Goal: Information Seeking & Learning: Learn about a topic

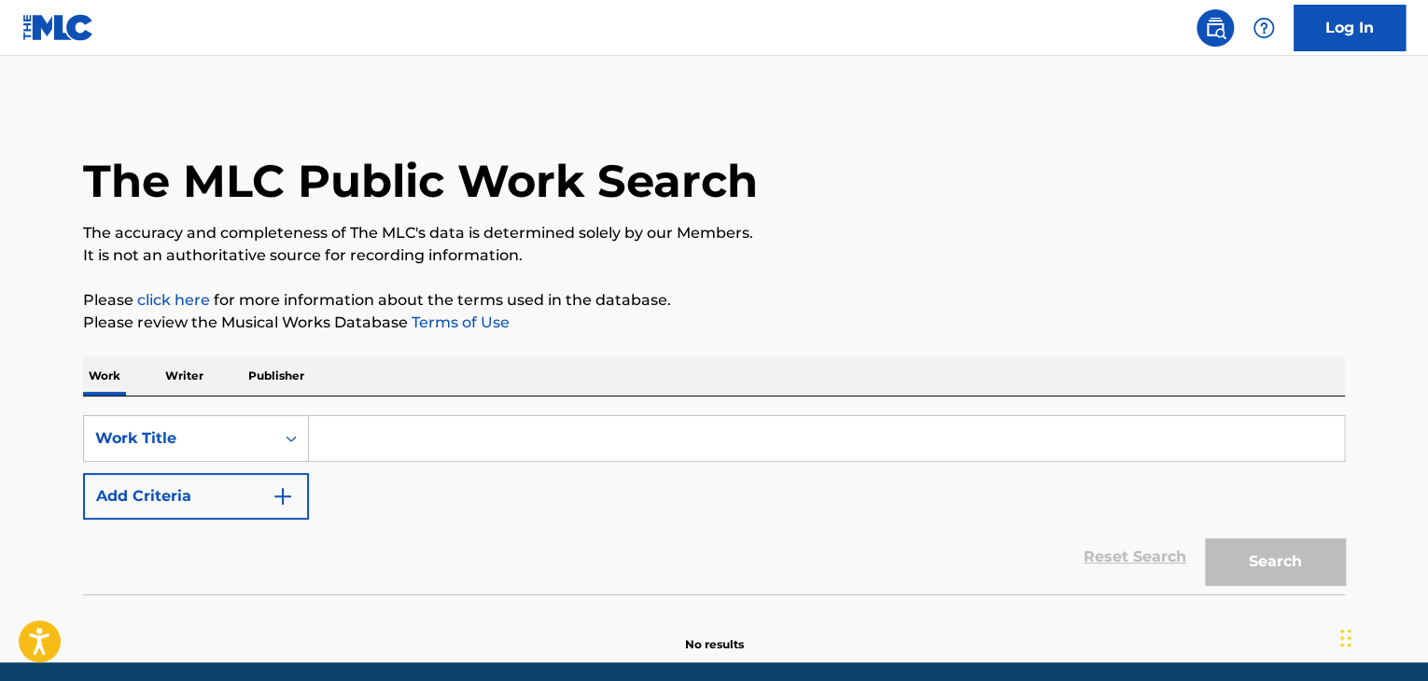
click at [378, 441] on input "Search Form" at bounding box center [826, 438] width 1035 height 45
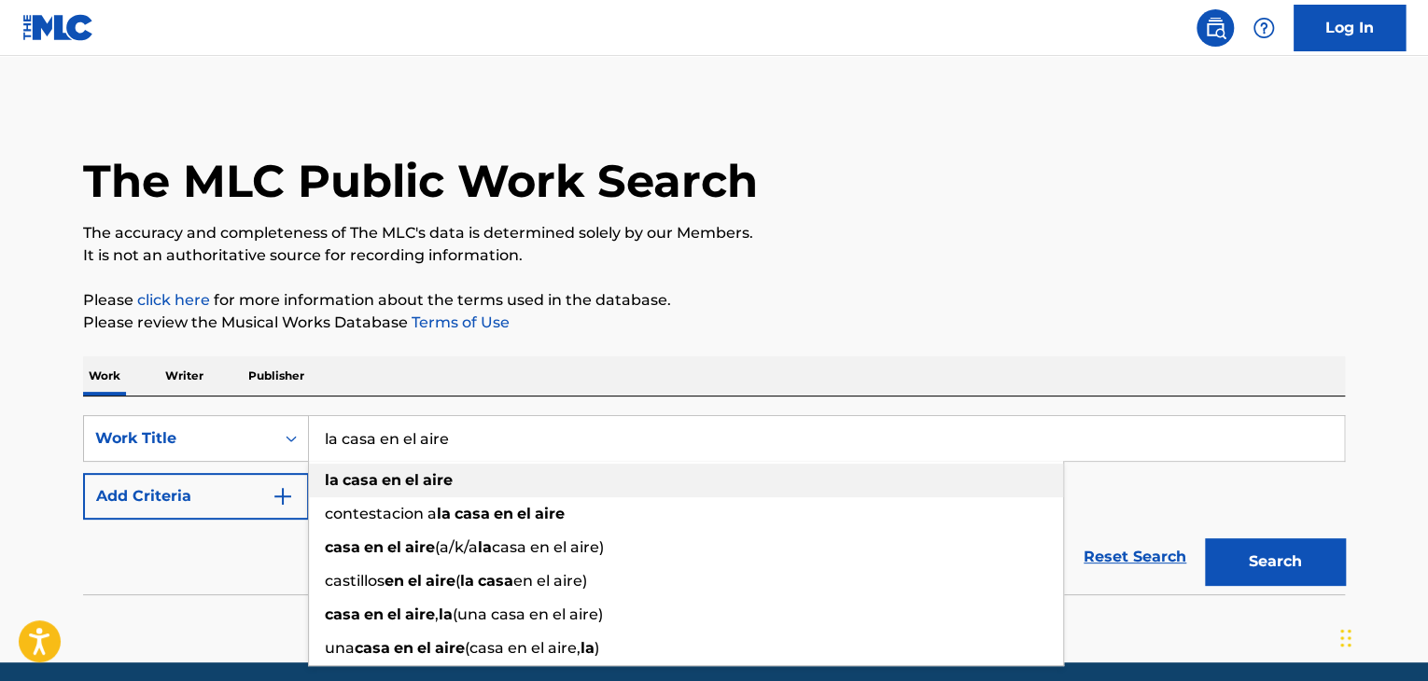
type input "la casa en el aire"
click at [370, 488] on strong "casa" at bounding box center [360, 480] width 35 height 18
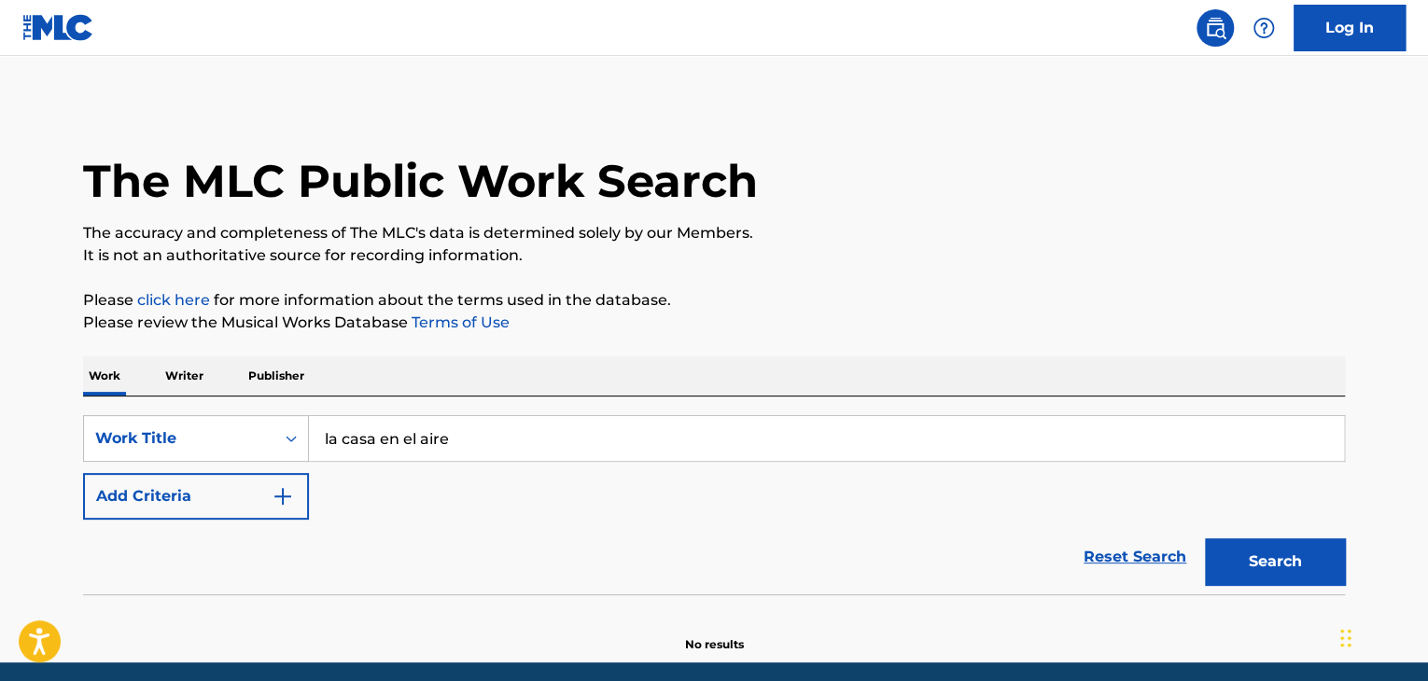
click at [1254, 561] on button "Search" at bounding box center [1275, 562] width 140 height 47
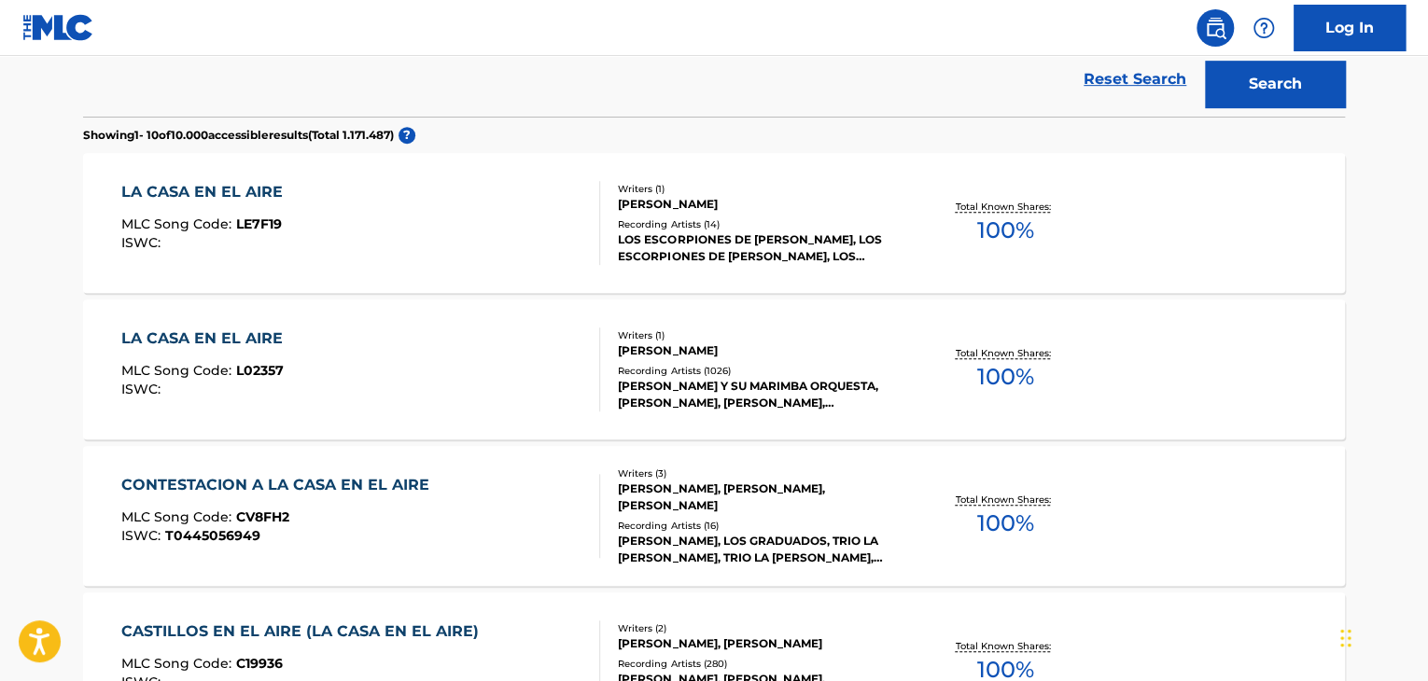
scroll to position [479, 0]
click at [216, 335] on div "LA CASA EN EL AIRE" at bounding box center [206, 338] width 171 height 22
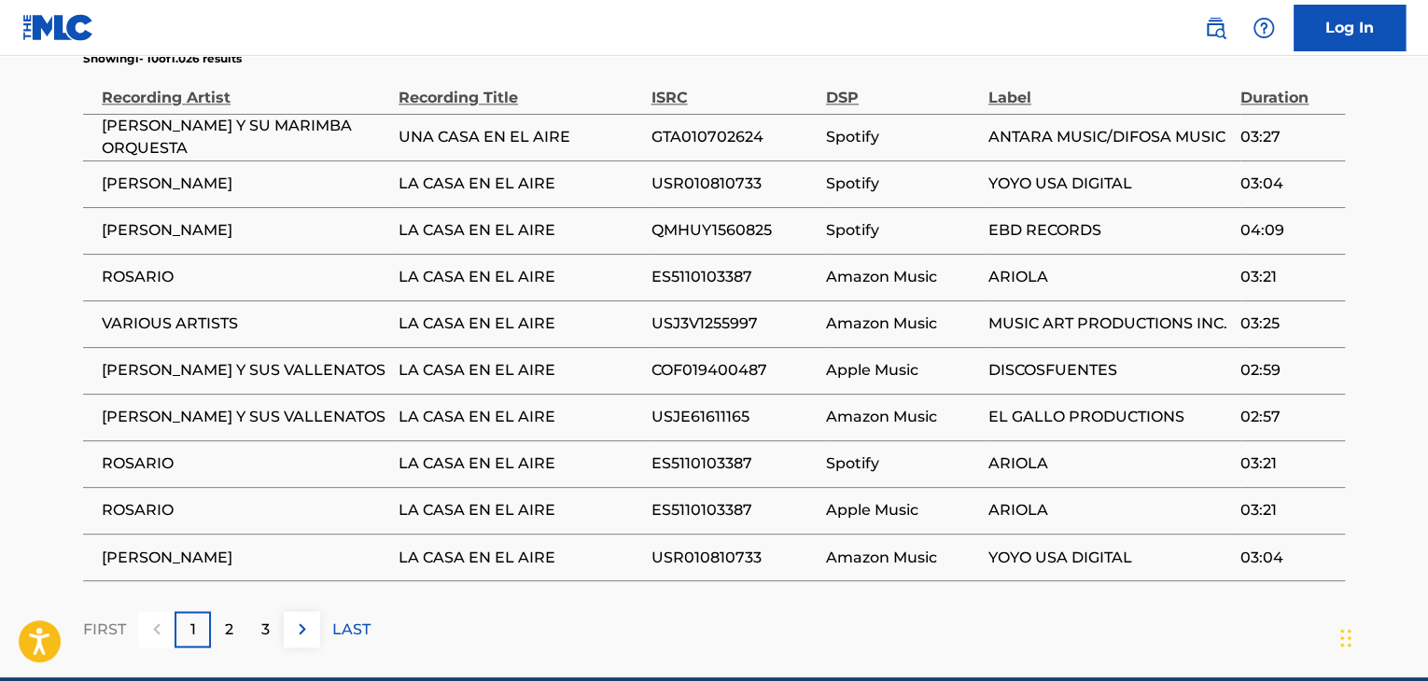
scroll to position [1253, 0]
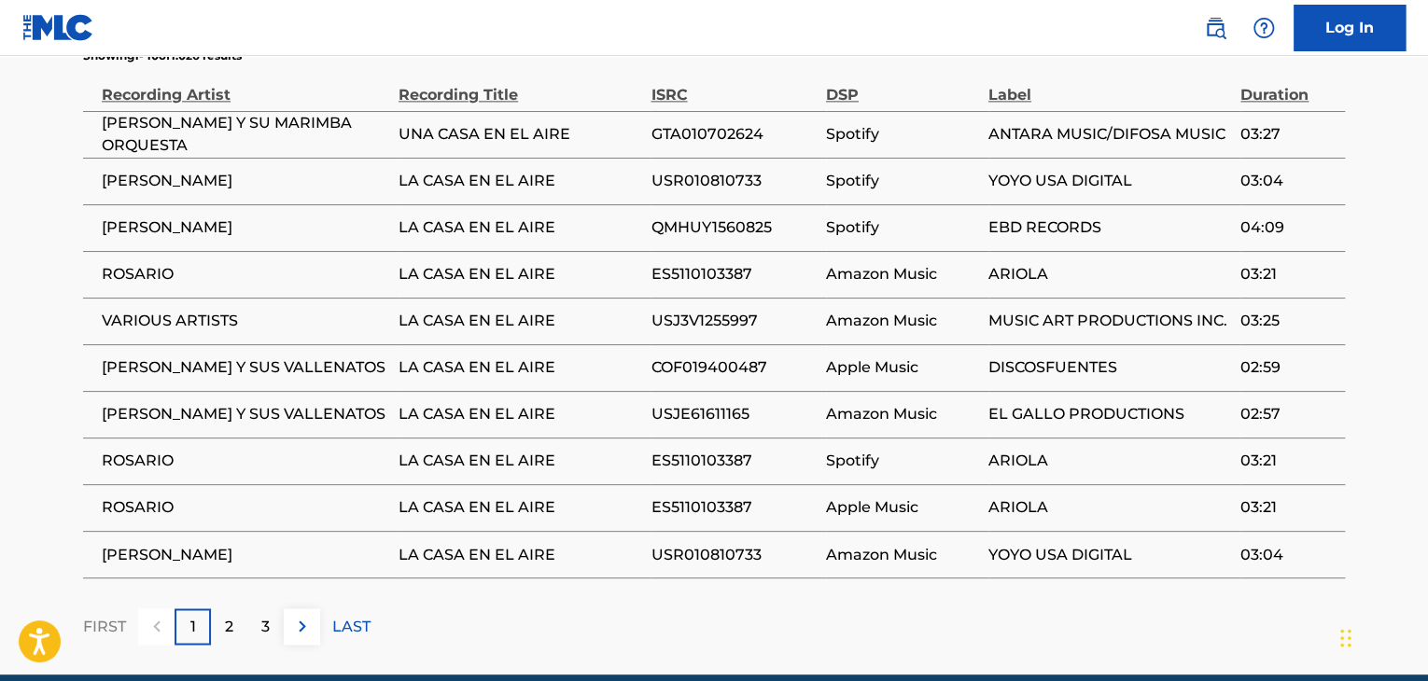
click at [220, 626] on div "2" at bounding box center [229, 627] width 36 height 36
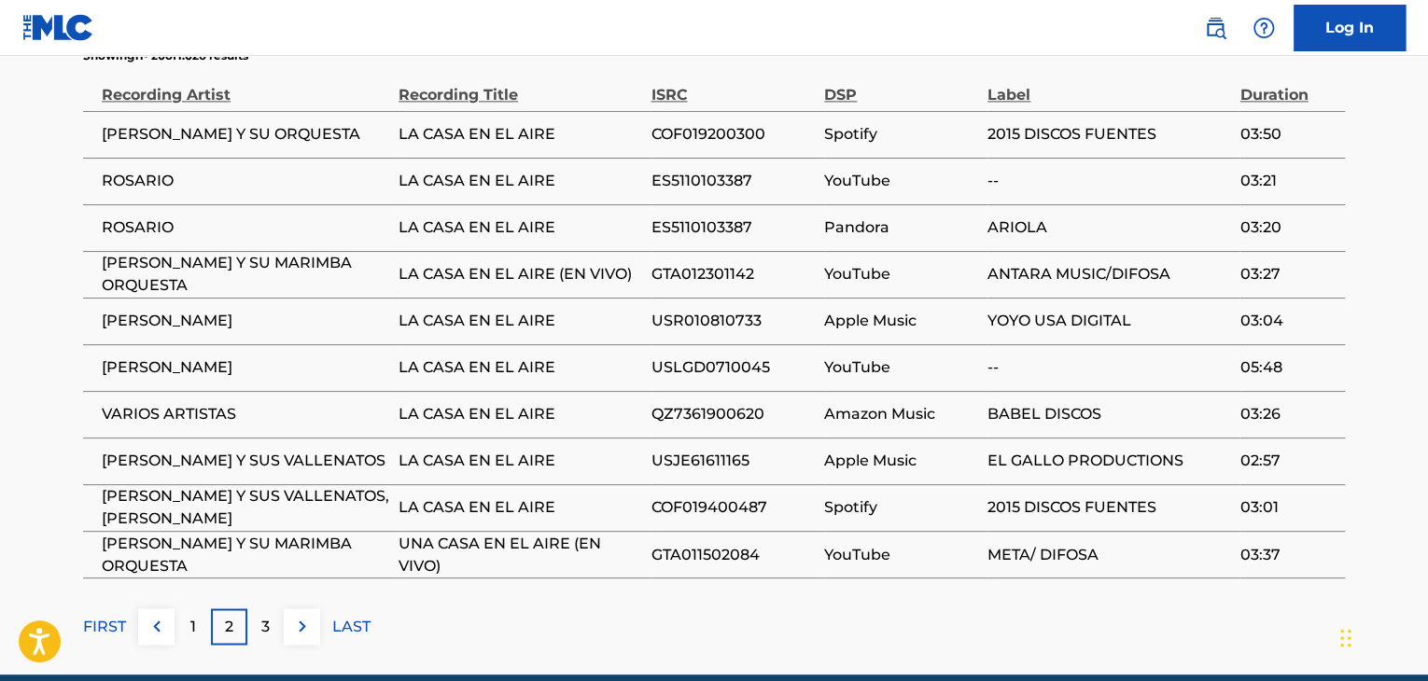
click at [258, 628] on div "3" at bounding box center [265, 627] width 36 height 36
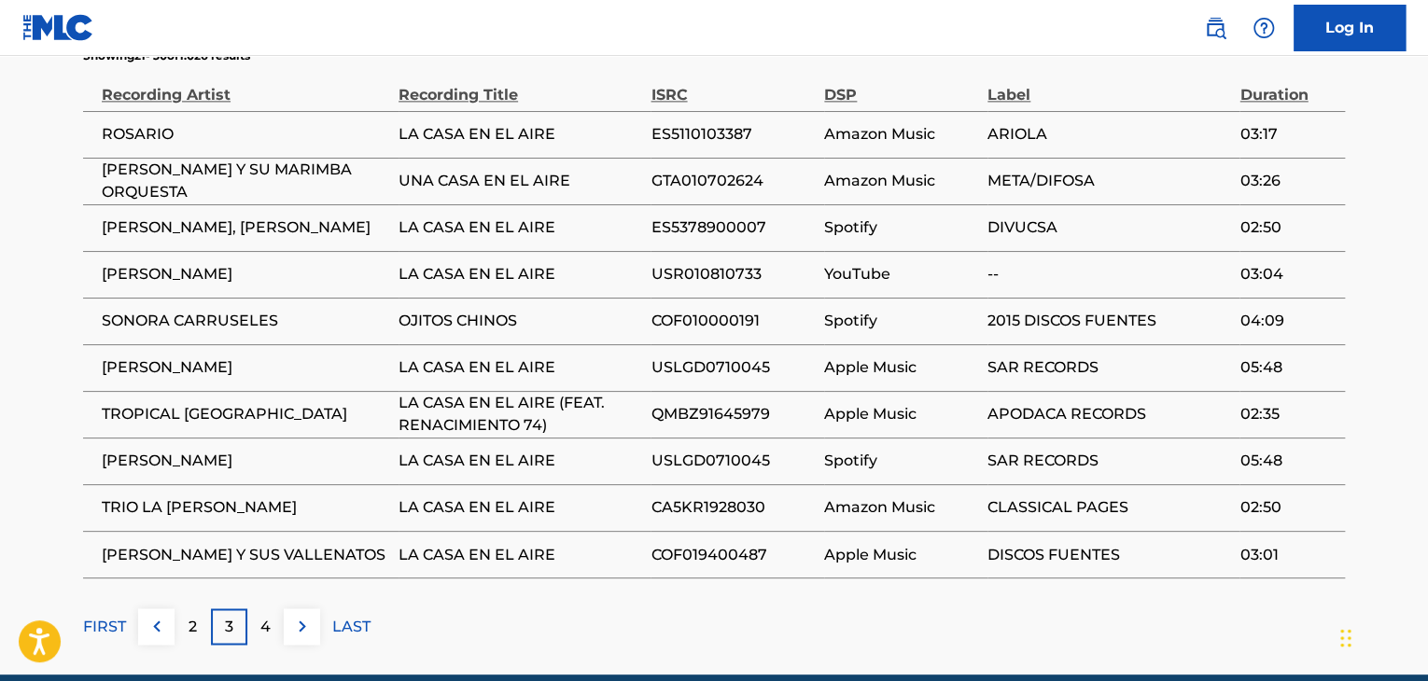
click at [260, 631] on p "4" at bounding box center [265, 626] width 10 height 22
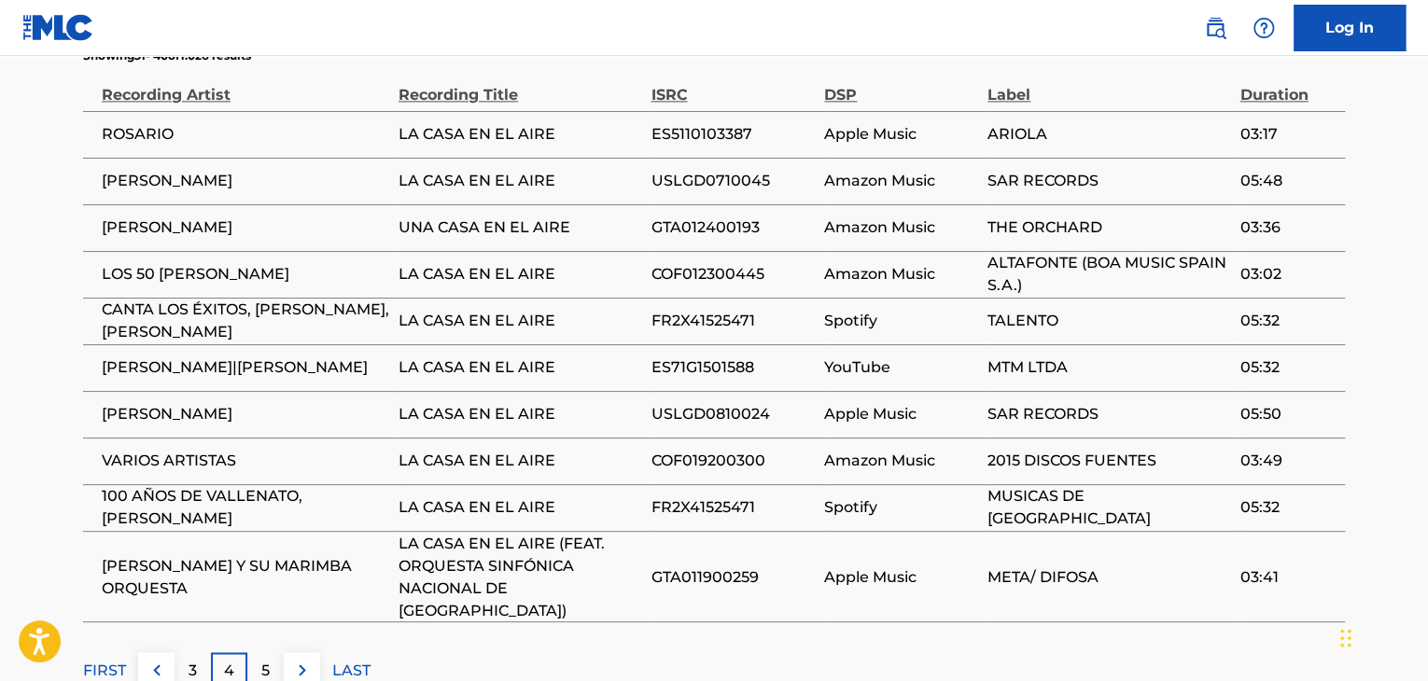
click at [273, 652] on div "5" at bounding box center [265, 670] width 36 height 36
